Goal: Use online tool/utility: Utilize a website feature to perform a specific function

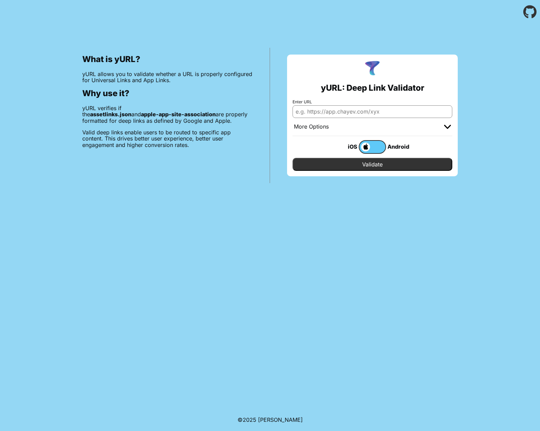
click at [349, 105] on div "Enter URL" at bounding box center [372, 109] width 160 height 18
click at [342, 113] on input "Enter URL" at bounding box center [372, 111] width 160 height 12
type input "[DOMAIN_NAME]"
click at [354, 167] on input "Validate" at bounding box center [372, 164] width 160 height 13
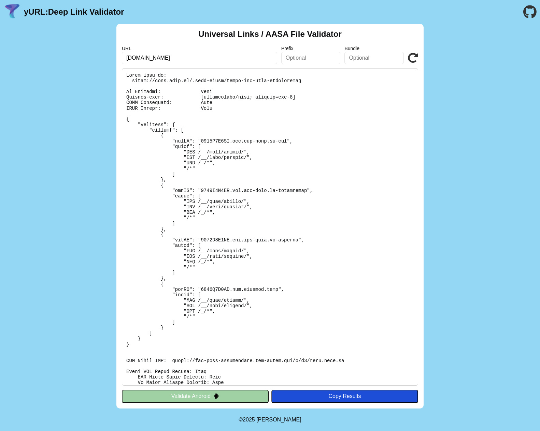
click at [215, 398] on img at bounding box center [216, 396] width 6 height 6
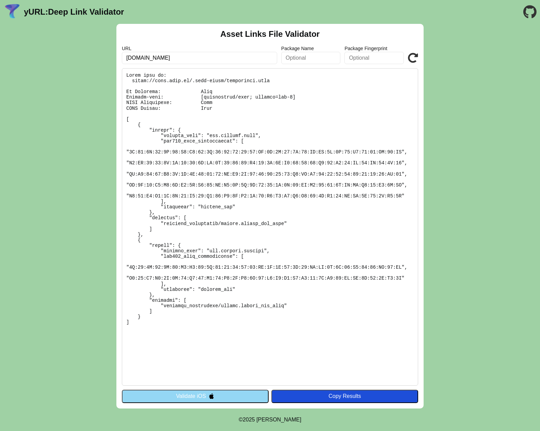
click at [219, 379] on pre at bounding box center [270, 227] width 296 height 318
click at [210, 397] on img at bounding box center [211, 396] width 6 height 6
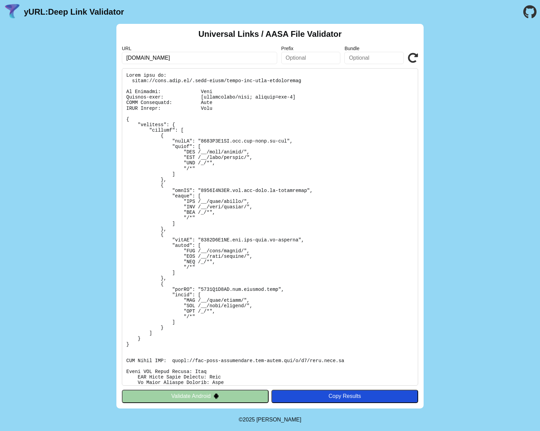
click at [131, 58] on input "[DOMAIN_NAME]" at bounding box center [199, 58] width 155 height 12
type input "[DOMAIN_NAME]"
click at [416, 50] on div "URL [DOMAIN_NAME] Prefix Bundle Validate" at bounding box center [270, 55] width 296 height 18
click at [413, 54] on icon at bounding box center [413, 58] width 10 height 10
